Goal: Information Seeking & Learning: Learn about a topic

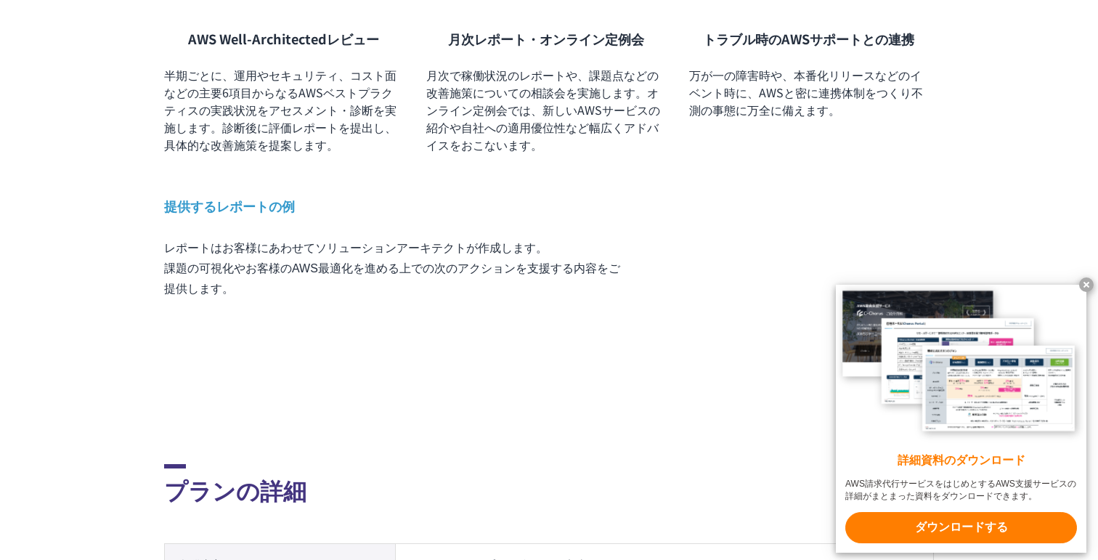
scroll to position [1265, 0]
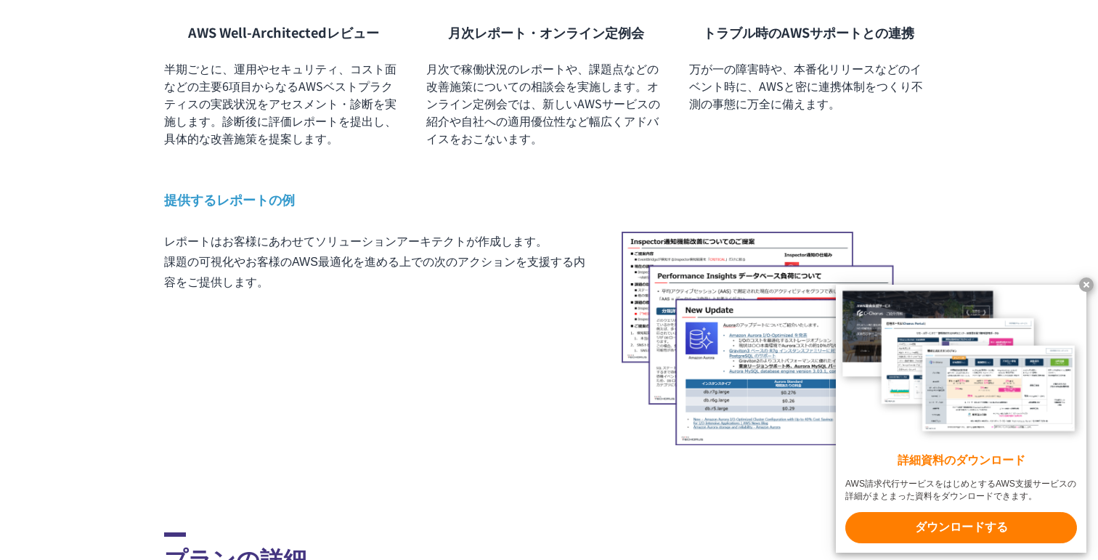
click at [1084, 283] on x-t at bounding box center [1086, 284] width 15 height 15
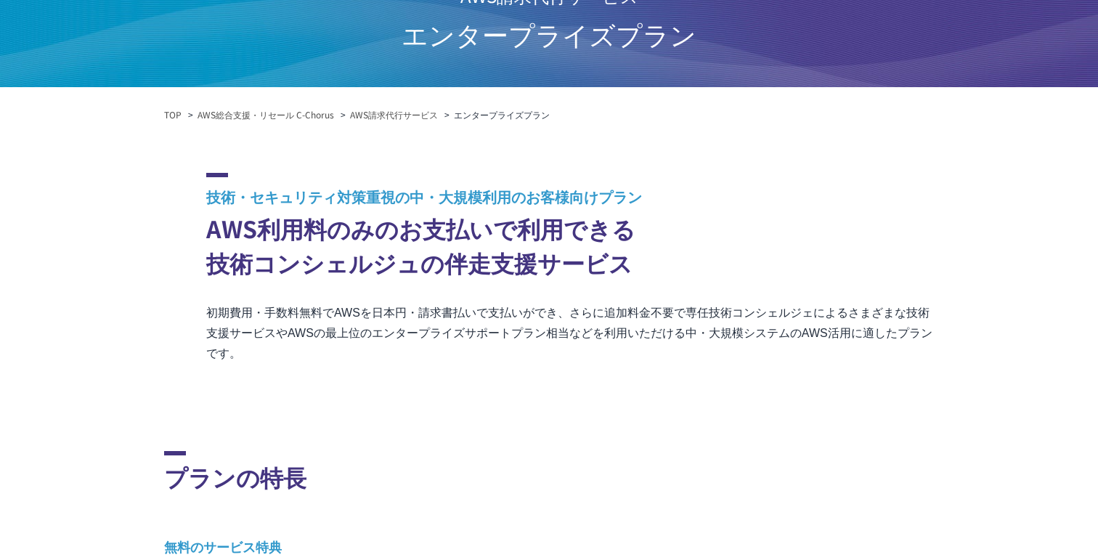
scroll to position [119, 0]
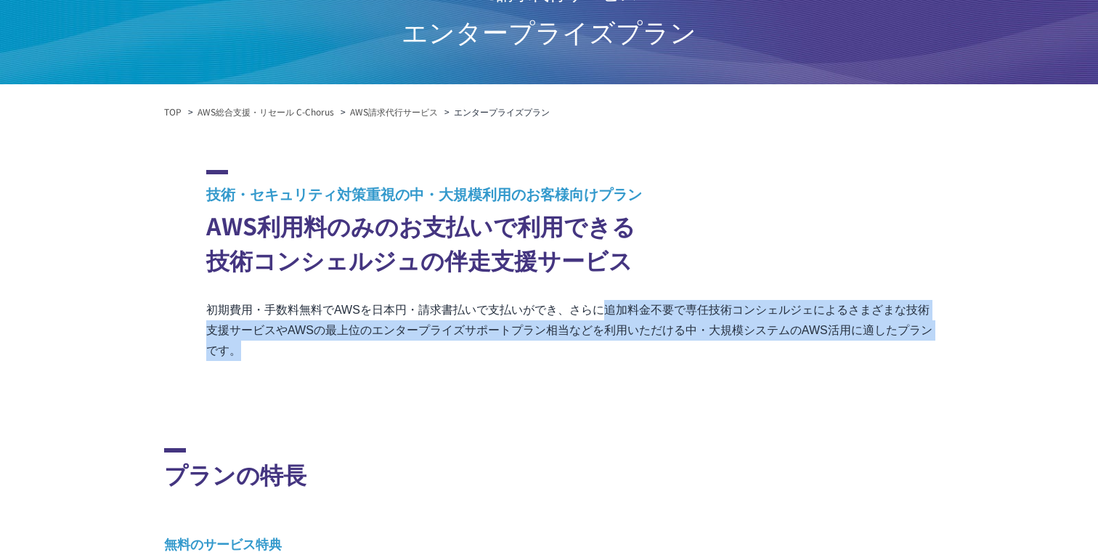
drag, startPoint x: 787, startPoint y: 311, endPoint x: 859, endPoint y: 347, distance: 79.9
click at [859, 347] on p "初期費用・手数料無料でAWSを日本円・請求書払いで支払いができ、さらに追加料金不要で専任技術コンシェルジェによるさまざまな技術支援サービスやAWSの最上位のエ…" at bounding box center [570, 330] width 728 height 61
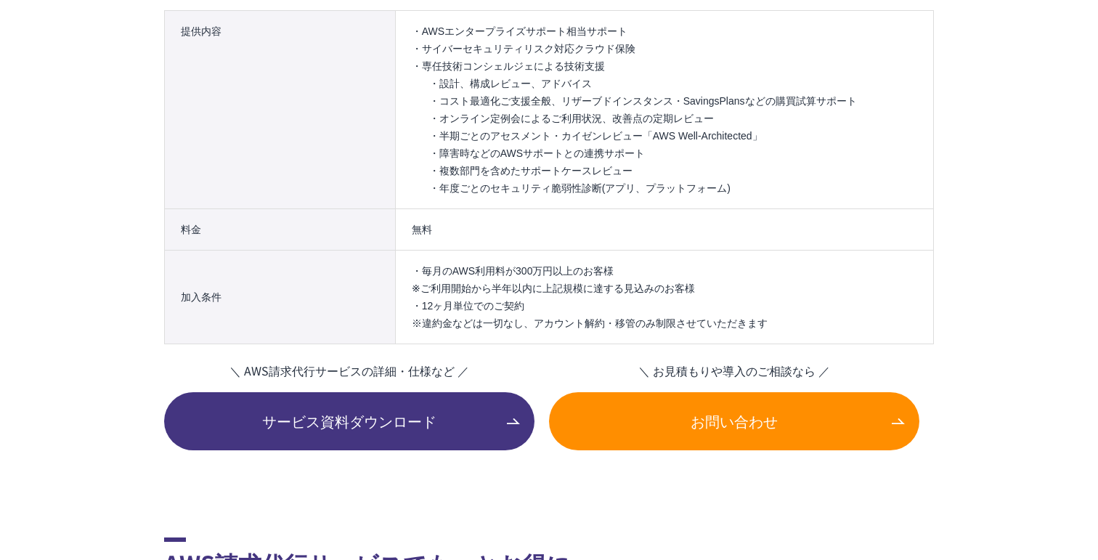
scroll to position [1868, 0]
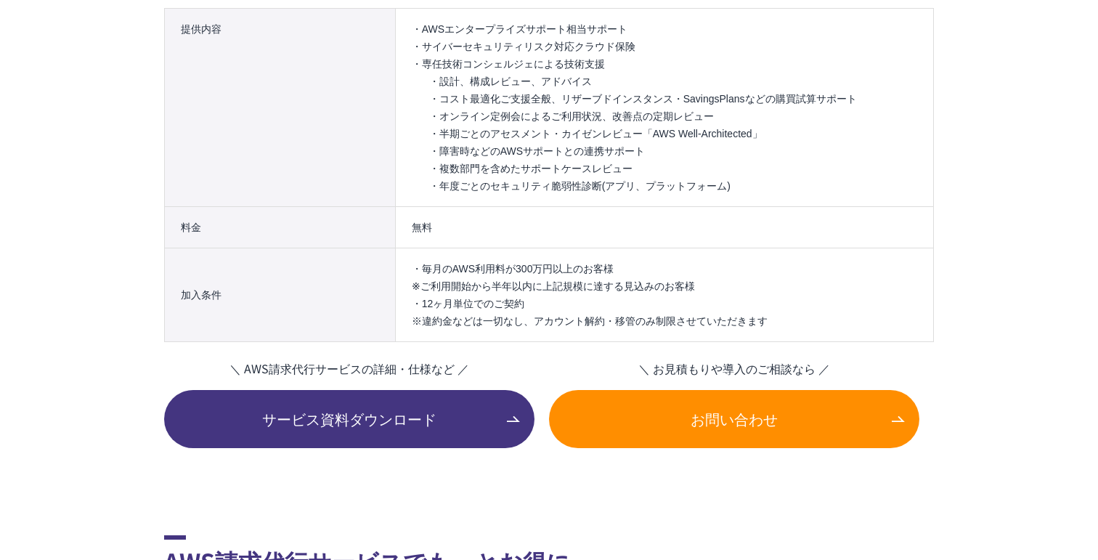
drag, startPoint x: 417, startPoint y: 267, endPoint x: 571, endPoint y: 313, distance: 160.6
click at [571, 313] on ul "・毎月のAWS利用料が300万円以上のお客様 ※ご利用開始から半年以内に上記規模に達する見込みのお客様 ・12ヶ月単位でのご契約 ※違約金などは一切なし、アカ…" at bounding box center [665, 295] width 506 height 70
click at [565, 299] on li "・12ヶ月単位でのご契約 ※違約金などは一切なし、アカウント解約・移管のみ制限させていただきます" at bounding box center [665, 312] width 506 height 35
click at [539, 322] on li "・12ヶ月単位でのご契約 ※違約金などは一切なし、アカウント解約・移管のみ制限させていただきます" at bounding box center [665, 312] width 506 height 35
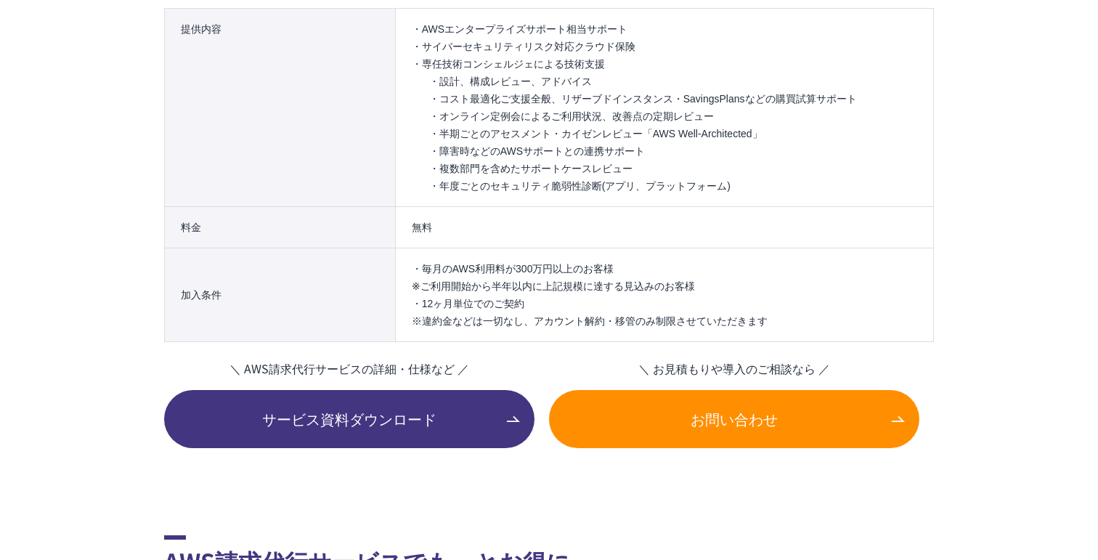
click at [539, 322] on li "・12ヶ月単位でのご契約 ※違約金などは一切なし、アカウント解約・移管のみ制限させていただきます" at bounding box center [665, 312] width 506 height 35
click at [588, 301] on li "・12ヶ月単位でのご契約 ※違約金などは一切なし、アカウント解約・移管のみ制限させていただきます" at bounding box center [665, 312] width 506 height 35
drag, startPoint x: 658, startPoint y: 320, endPoint x: 672, endPoint y: 320, distance: 13.8
click at [672, 320] on li "・12ヶ月単位でのご契約 ※違約金などは一切なし、アカウント解約・移管のみ制限させていただきます" at bounding box center [665, 312] width 506 height 35
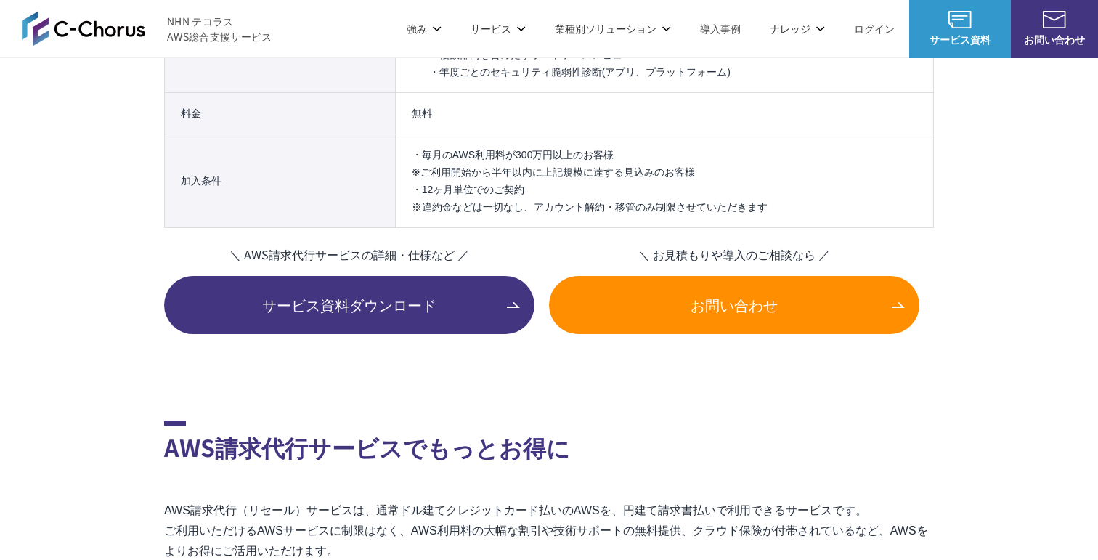
scroll to position [1976, 0]
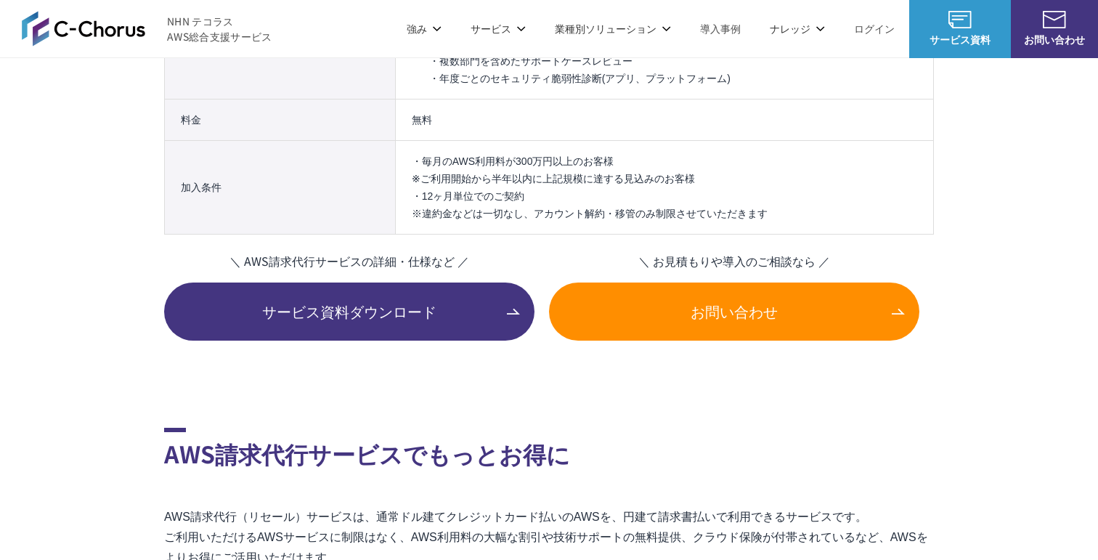
drag, startPoint x: 413, startPoint y: 162, endPoint x: 782, endPoint y: 214, distance: 372.6
click at [782, 214] on ul "・毎月のAWS利用料が300万円以上のお客様 ※ご利用開始から半年以内に上記規模に達する見込みのお客様 ・12ヶ月単位でのご契約 ※違約金などは一切なし、アカ…" at bounding box center [665, 188] width 506 height 70
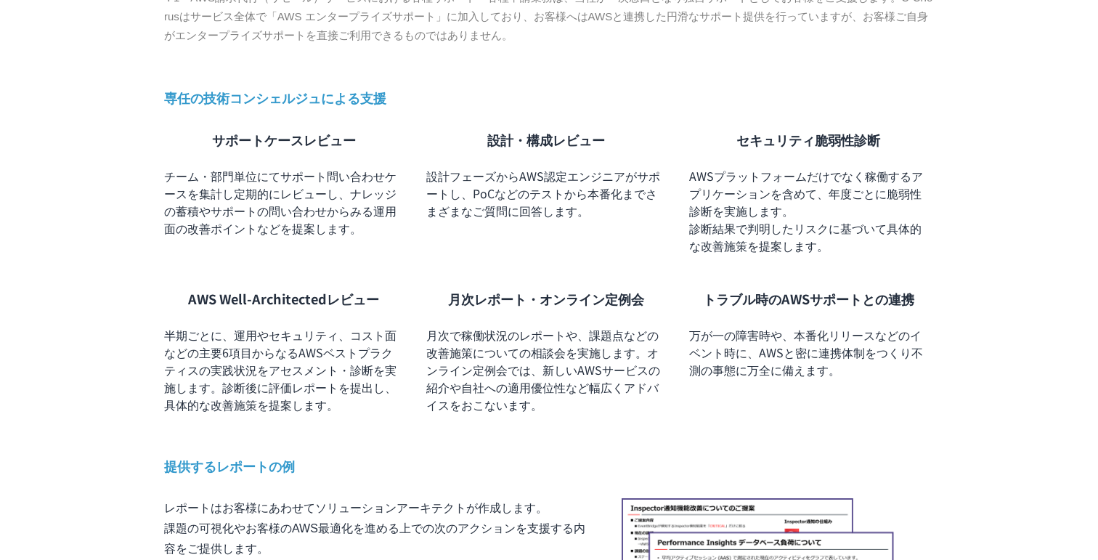
scroll to position [999, 0]
drag, startPoint x: 169, startPoint y: 94, endPoint x: 881, endPoint y: 362, distance: 761.3
click at [881, 362] on section "プランの特長 無料のサービス特典 安心のサポート 専任の 技術コンシェルジュ による技術支援 安心のサポート 24時間365日 AWS技術サポート ※1 安心…" at bounding box center [549, 74] width 770 height 1273
copy section "loremipsumdolorsi ametconsect adi・elitseddoeiusmodtemporincididun、utlaboreetdol…"
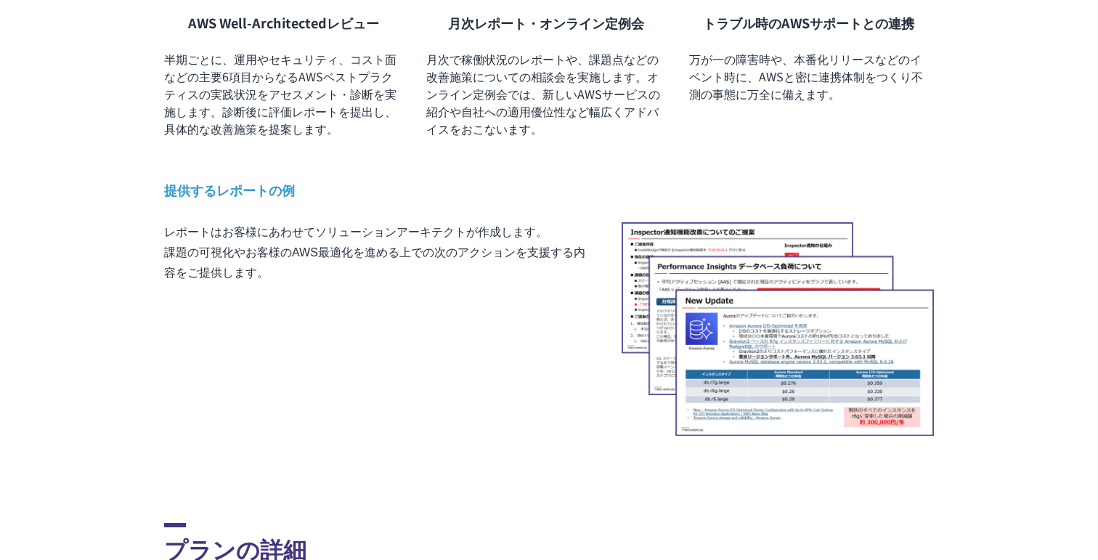
scroll to position [1286, 0]
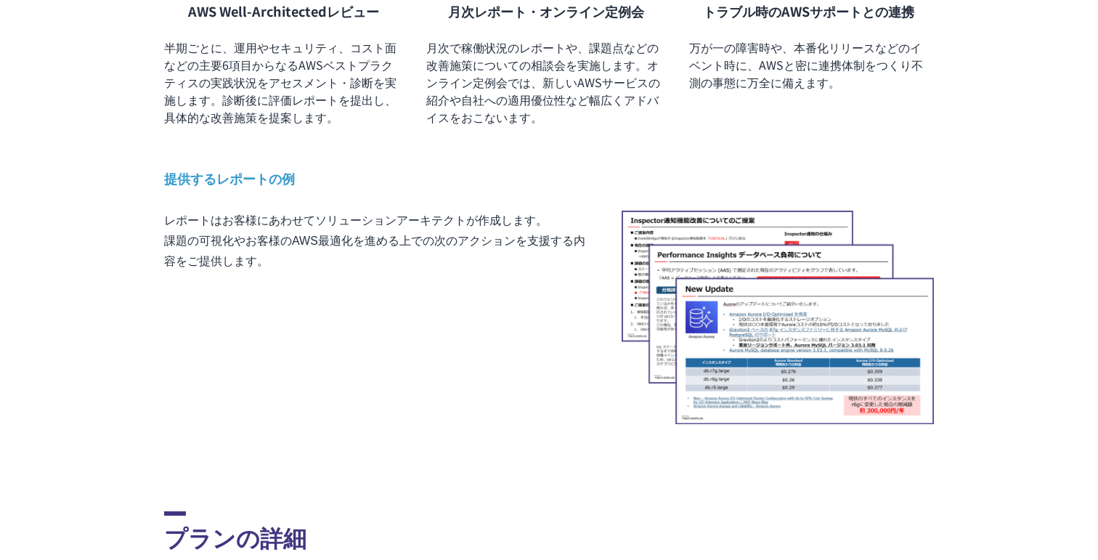
drag, startPoint x: 736, startPoint y: 337, endPoint x: 840, endPoint y: 6, distance: 347.3
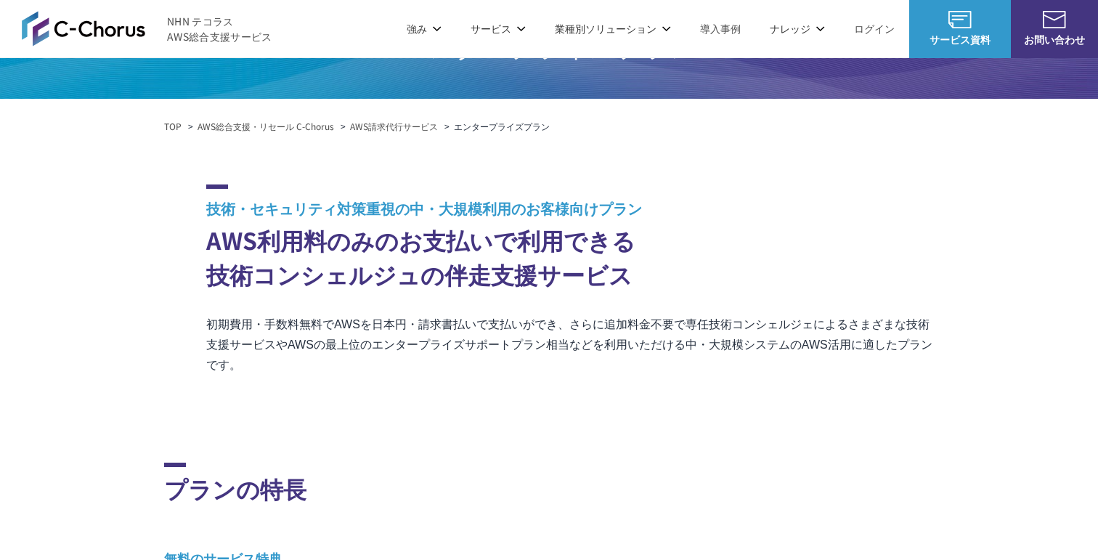
scroll to position [104, 0]
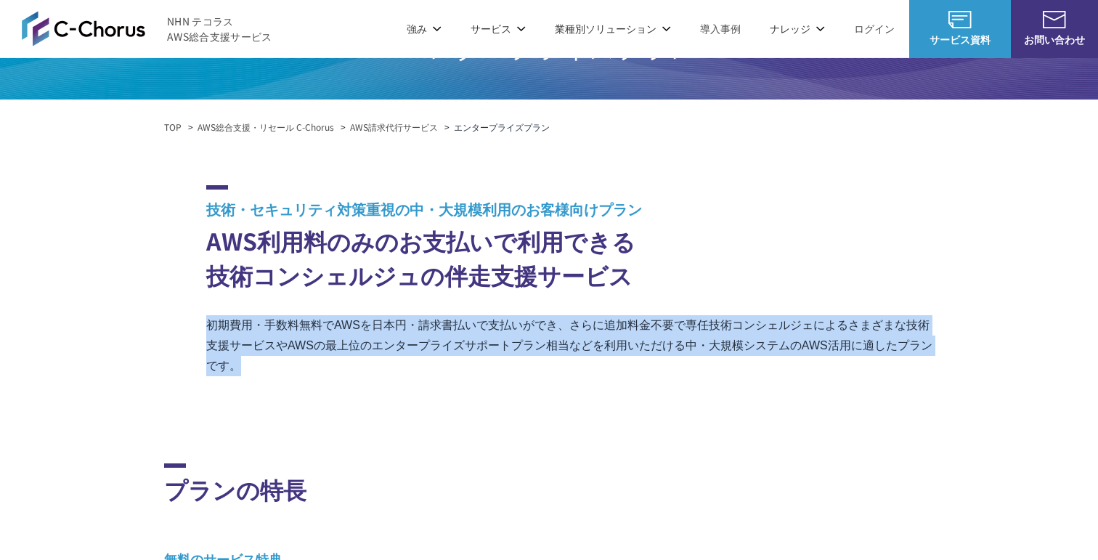
drag, startPoint x: 390, startPoint y: 325, endPoint x: 803, endPoint y: 370, distance: 415.7
click at [803, 370] on p "初期費用・手数料無料でAWSを日本円・請求書払いで支払いができ、さらに追加料金不要で専任技術コンシェルジェによるさまざまな技術支援サービスやAWSの最上位のエ…" at bounding box center [570, 345] width 728 height 61
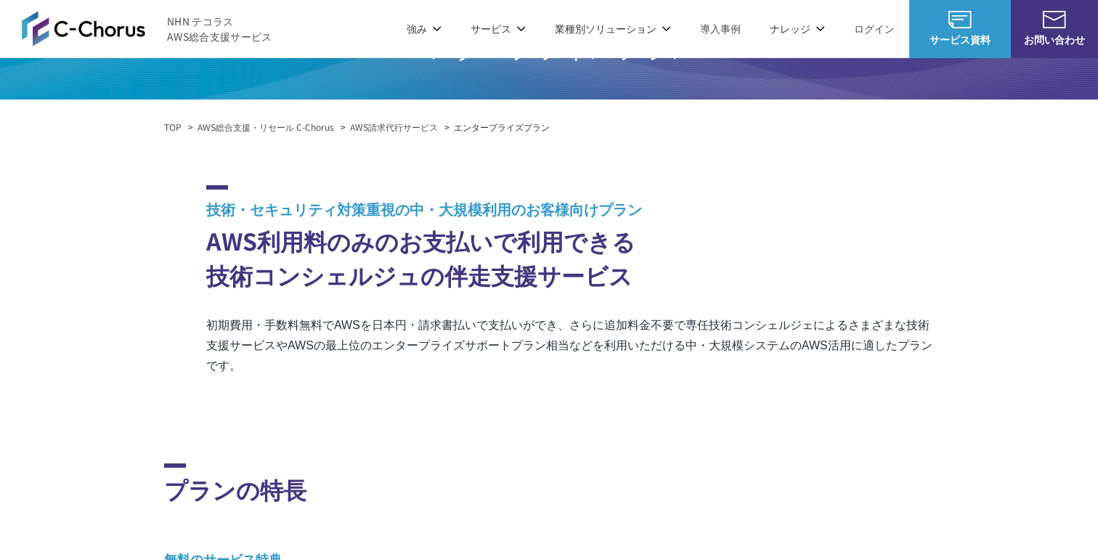
drag, startPoint x: 389, startPoint y: 243, endPoint x: 809, endPoint y: 275, distance: 421.0
click at [809, 275] on h2 "技術・セキュリティ対策重視の中・大規模利用のお客様向けプラン AWS利用料のみのお支払いで利用できる 技術コンシェルジュの伴走支援サービス" at bounding box center [570, 238] width 728 height 107
click at [723, 214] on span "技術・セキュリティ対策重視の中・大規模利用のお客様向けプラン" at bounding box center [570, 208] width 728 height 21
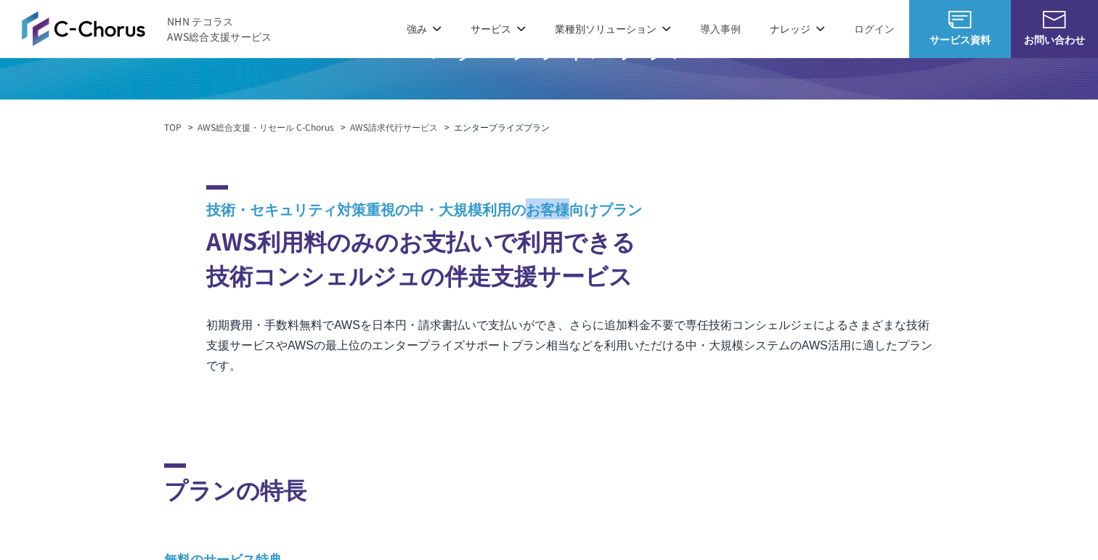
click at [723, 214] on span "技術・セキュリティ対策重視の中・大規模利用のお客様向けプラン" at bounding box center [570, 208] width 728 height 21
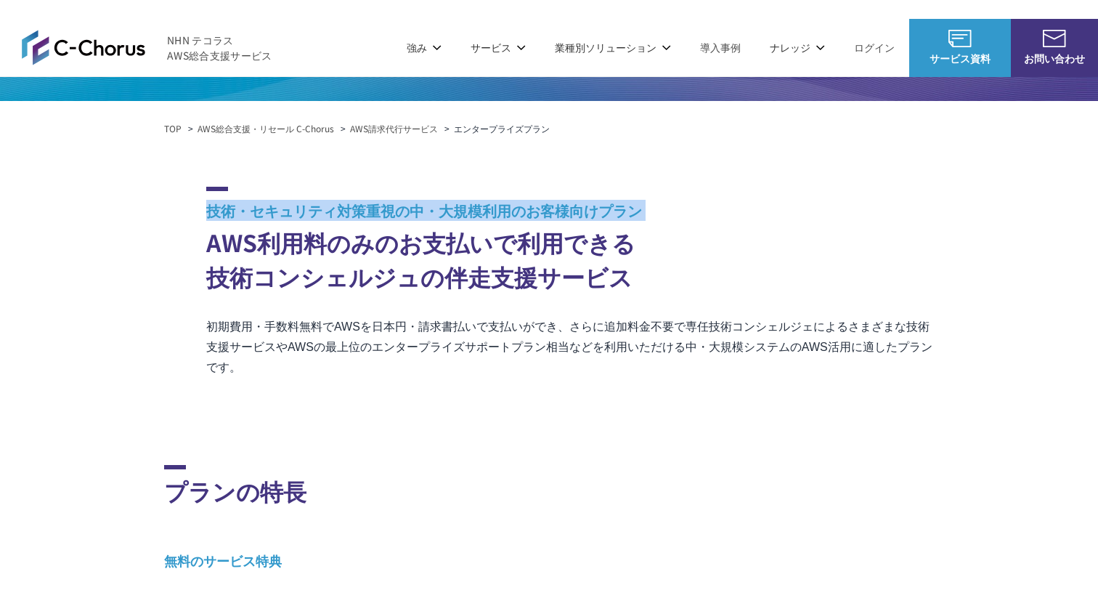
scroll to position [121, 0]
